Goal: Find specific page/section: Find specific page/section

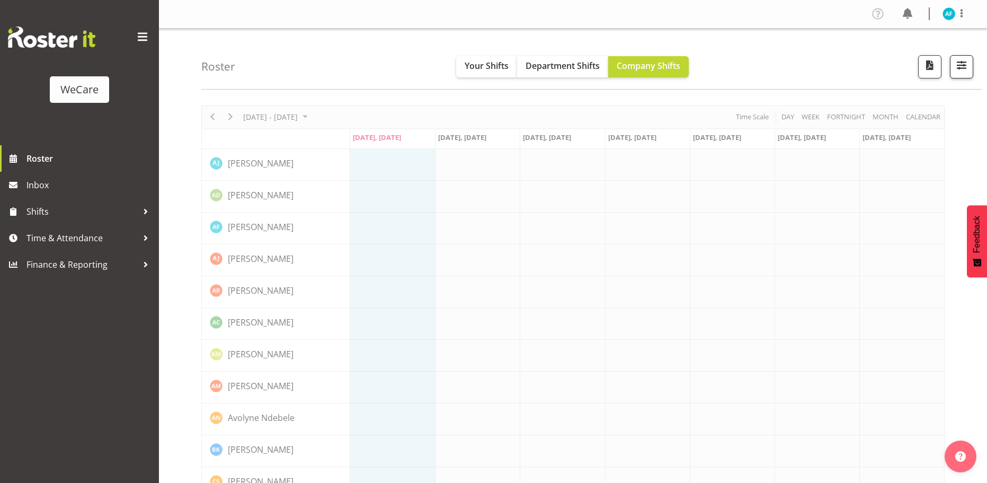
click at [952, 69] on button "button" at bounding box center [961, 66] width 23 height 23
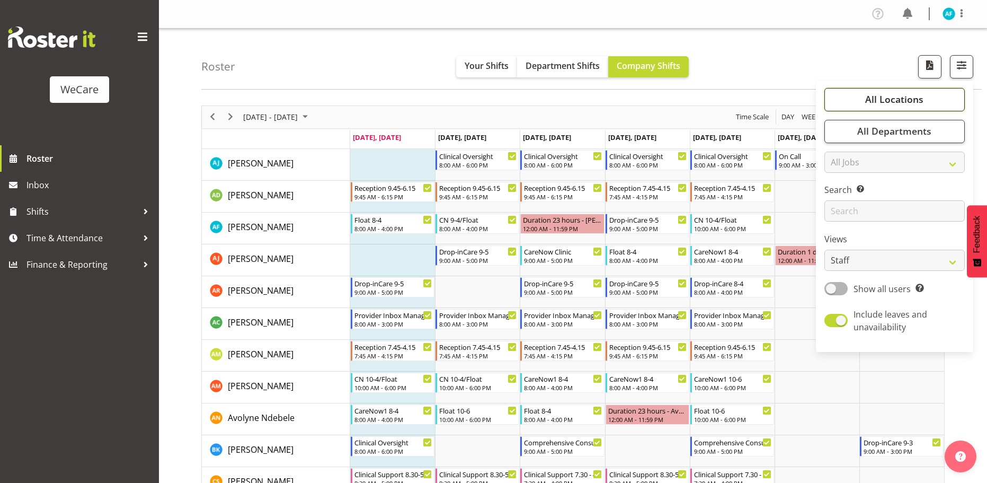
click at [904, 99] on span "All Locations" at bounding box center [894, 99] width 58 height 13
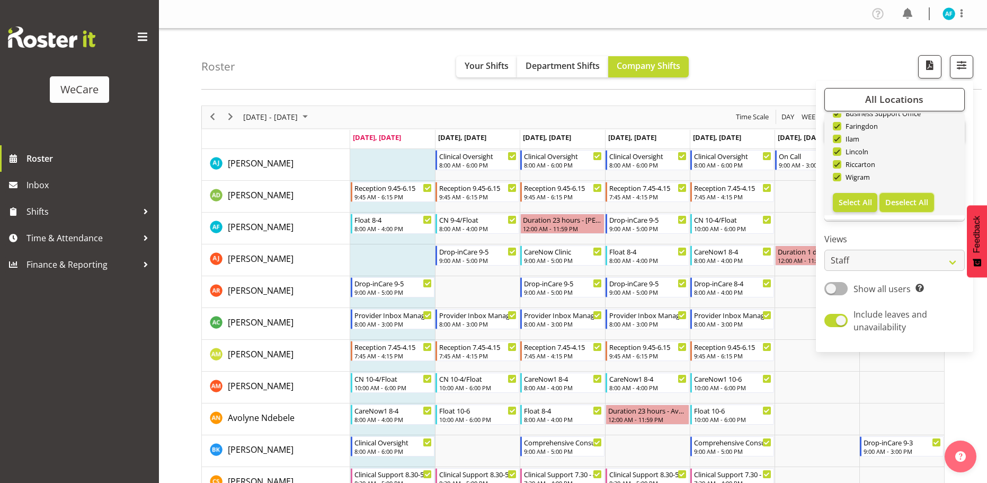
click at [924, 207] on button "Deselect All" at bounding box center [907, 202] width 55 height 19
checkbox input "false"
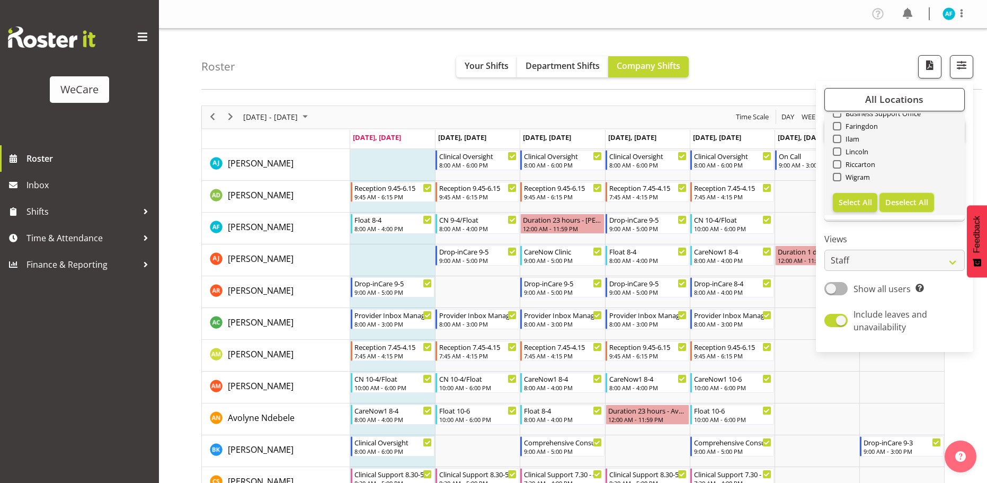
checkbox input "false"
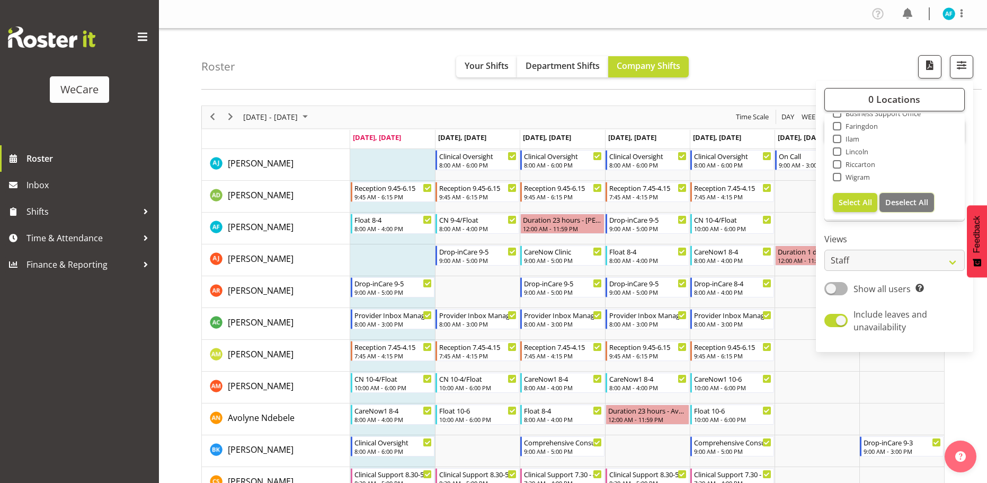
scroll to position [0, 0]
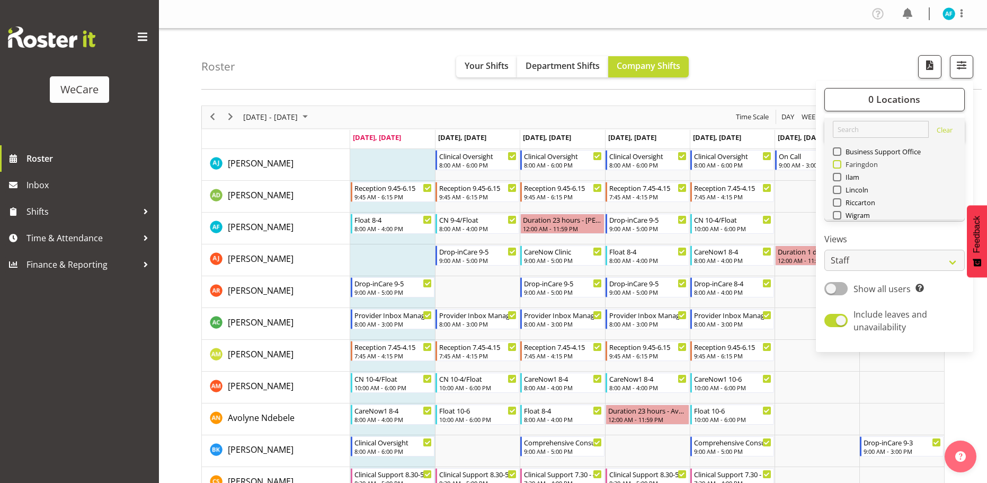
click at [836, 161] on span at bounding box center [837, 164] width 8 height 8
click at [836, 161] on input "Faringdon" at bounding box center [836, 164] width 7 height 7
checkbox input "true"
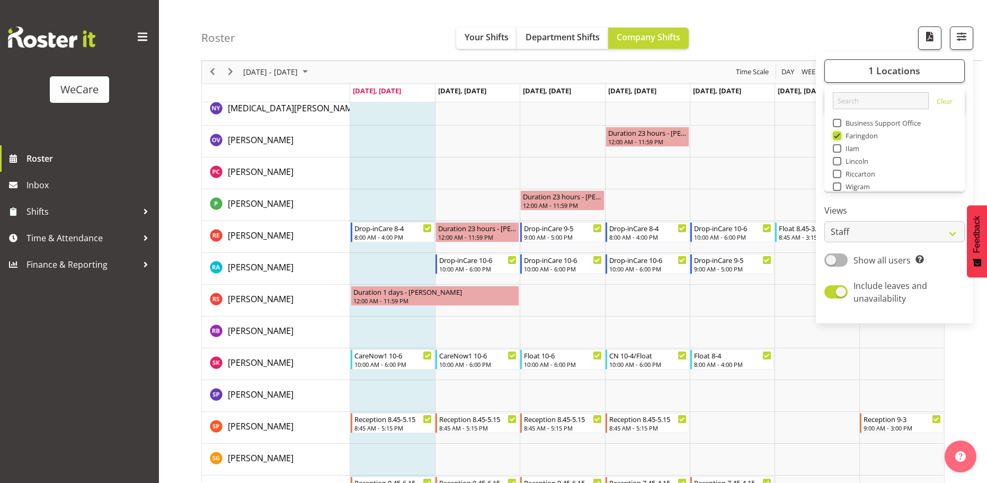
scroll to position [1325, 0]
